Goal: Task Accomplishment & Management: Complete application form

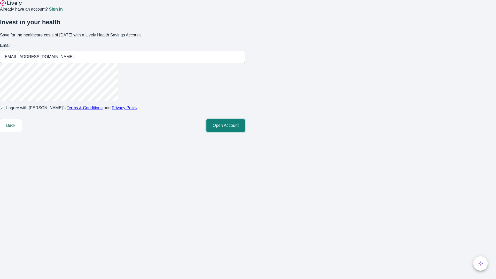
click at [245, 132] on button "Open Account" at bounding box center [225, 125] width 38 height 12
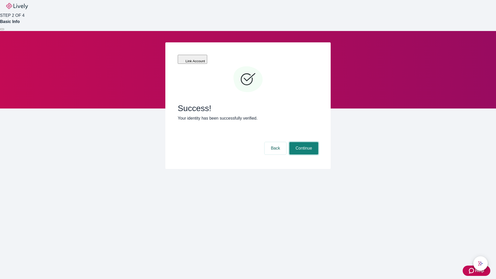
click at [303, 142] on button "Continue" at bounding box center [303, 148] width 29 height 12
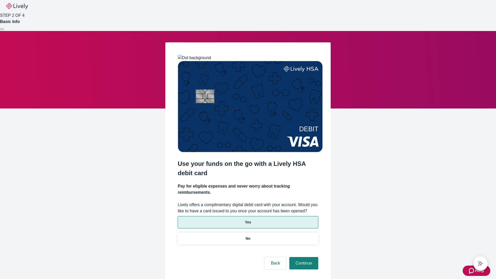
click at [248, 219] on p "Yes" at bounding box center [248, 221] width 6 height 5
click at [303, 257] on button "Continue" at bounding box center [303, 263] width 29 height 12
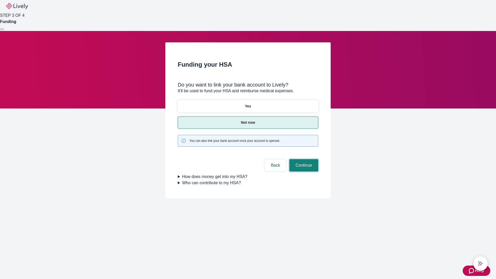
click at [303, 159] on button "Continue" at bounding box center [303, 165] width 29 height 12
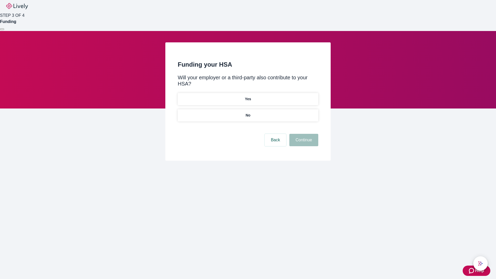
click at [248, 113] on p "No" at bounding box center [248, 115] width 5 height 5
click at [303, 134] on button "Continue" at bounding box center [303, 140] width 29 height 12
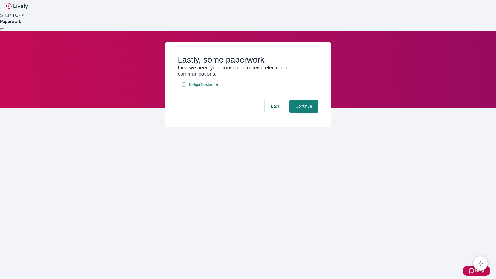
click at [184, 87] on input "E-Sign Disclosure" at bounding box center [184, 84] width 4 height 4
checkbox input "true"
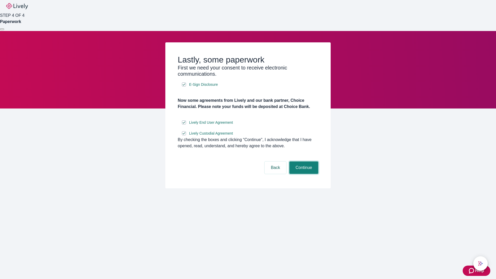
click at [303, 174] on button "Continue" at bounding box center [303, 167] width 29 height 12
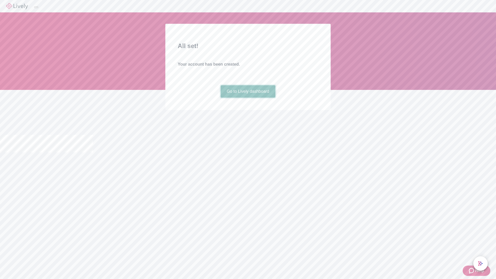
click at [248, 98] on link "Go to Lively dashboard" at bounding box center [248, 91] width 55 height 12
